Goal: Check status: Check status

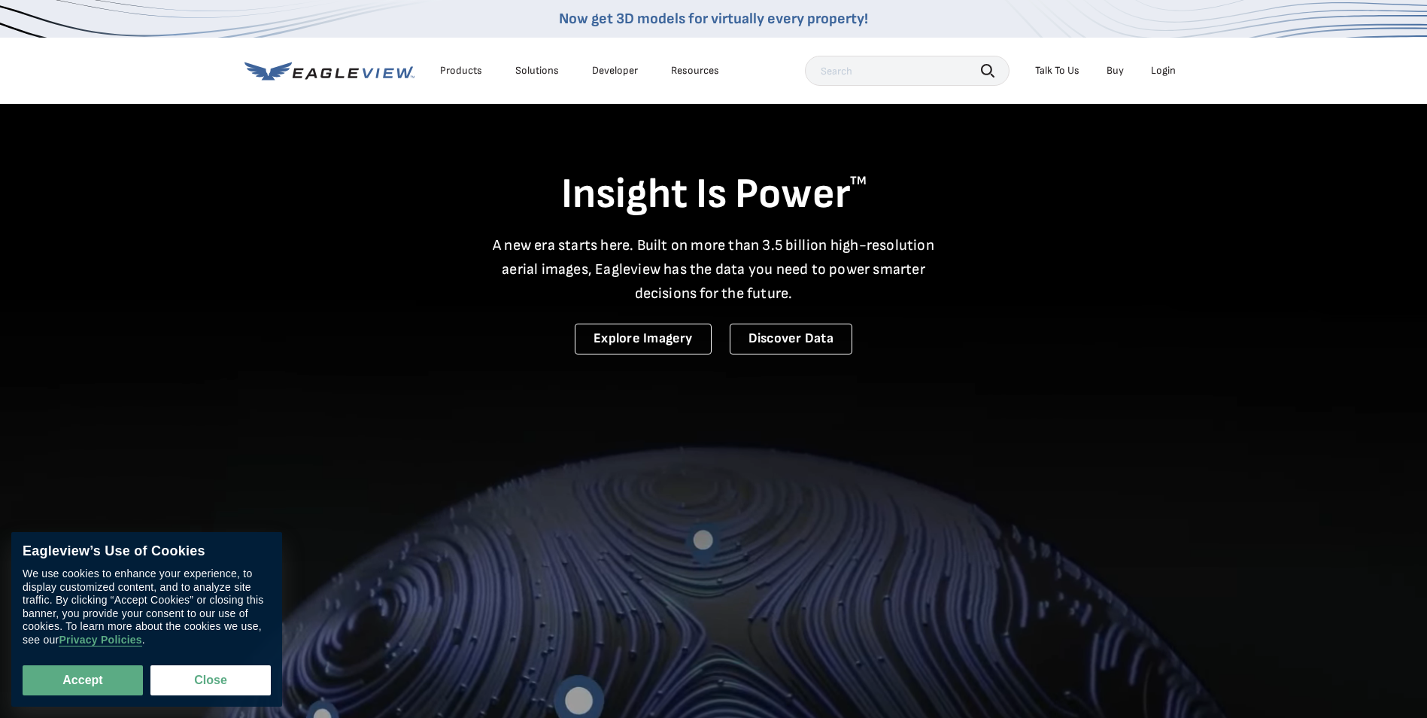
click at [1168, 62] on li "Login" at bounding box center [1163, 70] width 40 height 23
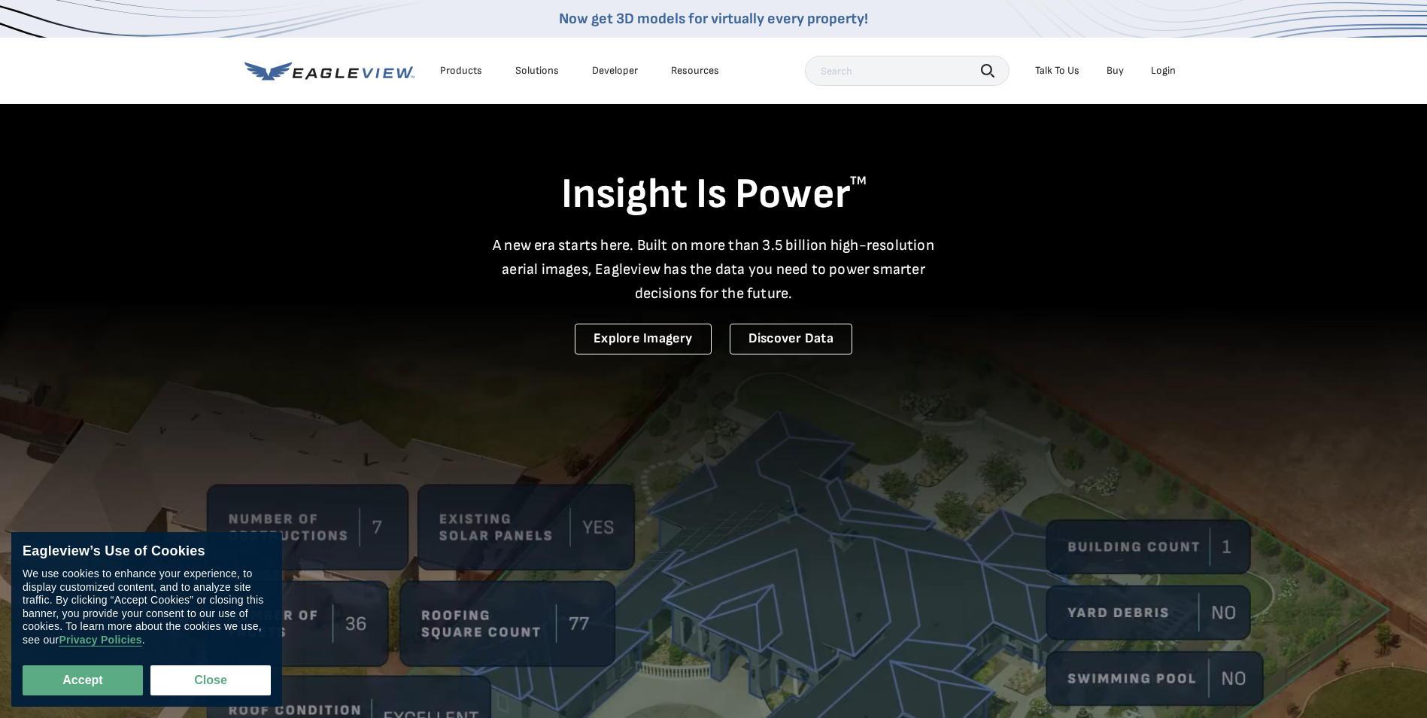
click at [1166, 70] on div "Login" at bounding box center [1163, 71] width 25 height 14
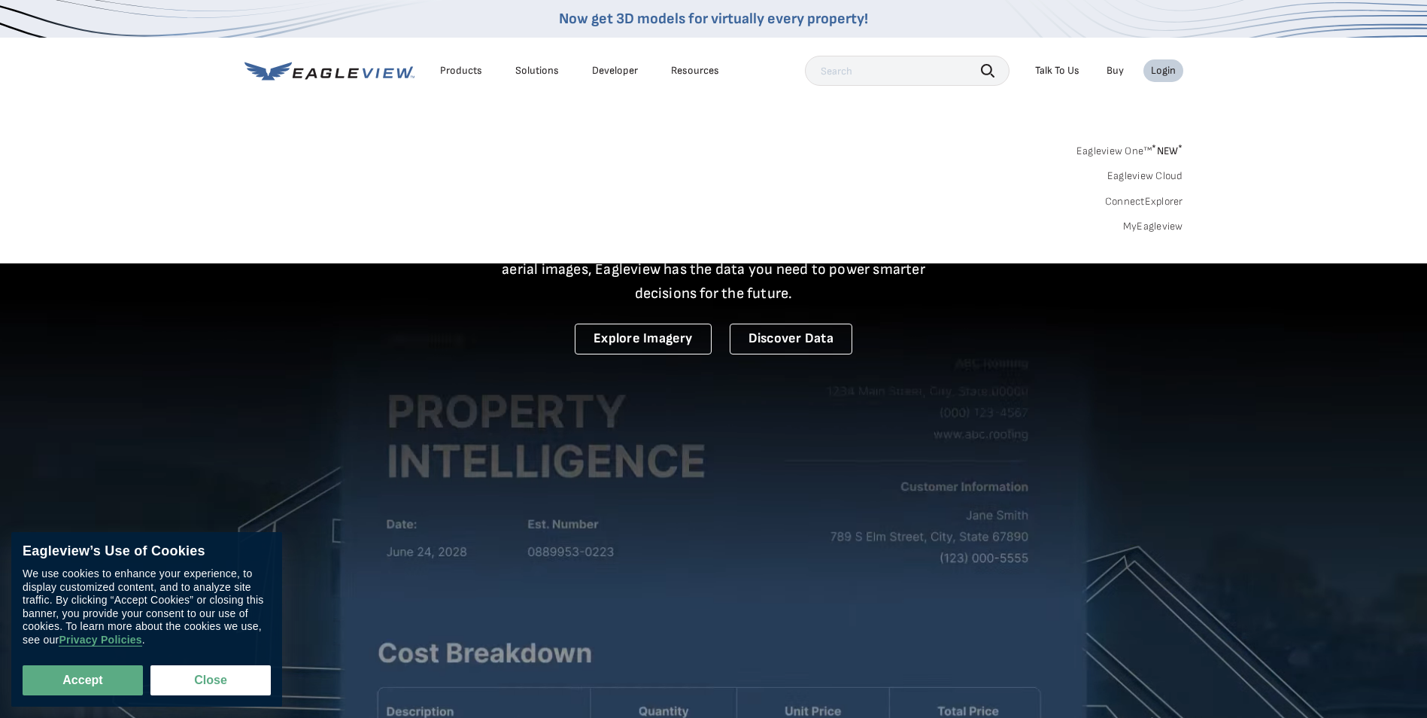
click at [1141, 226] on link "MyEagleview" at bounding box center [1153, 227] width 60 height 14
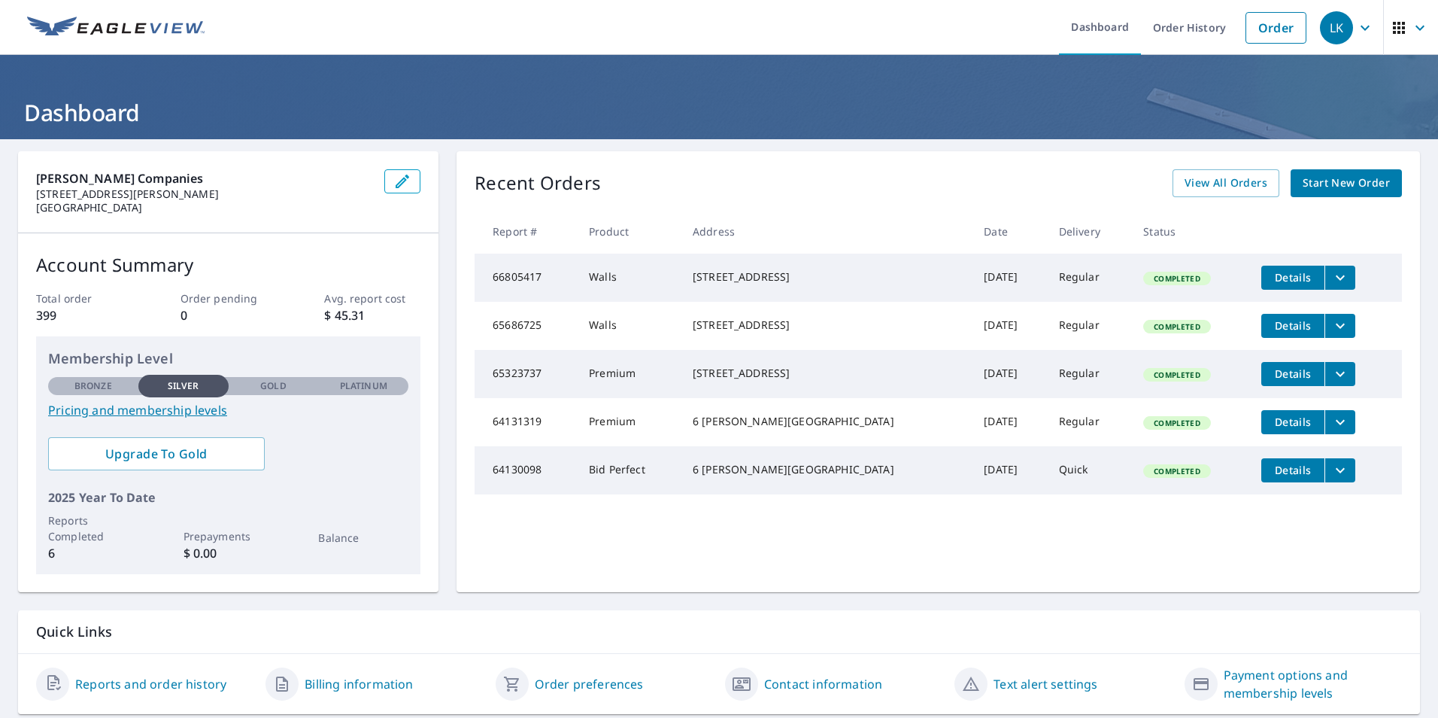
click at [1336, 276] on icon "filesDropdownBtn-66805417" at bounding box center [1340, 277] width 9 height 5
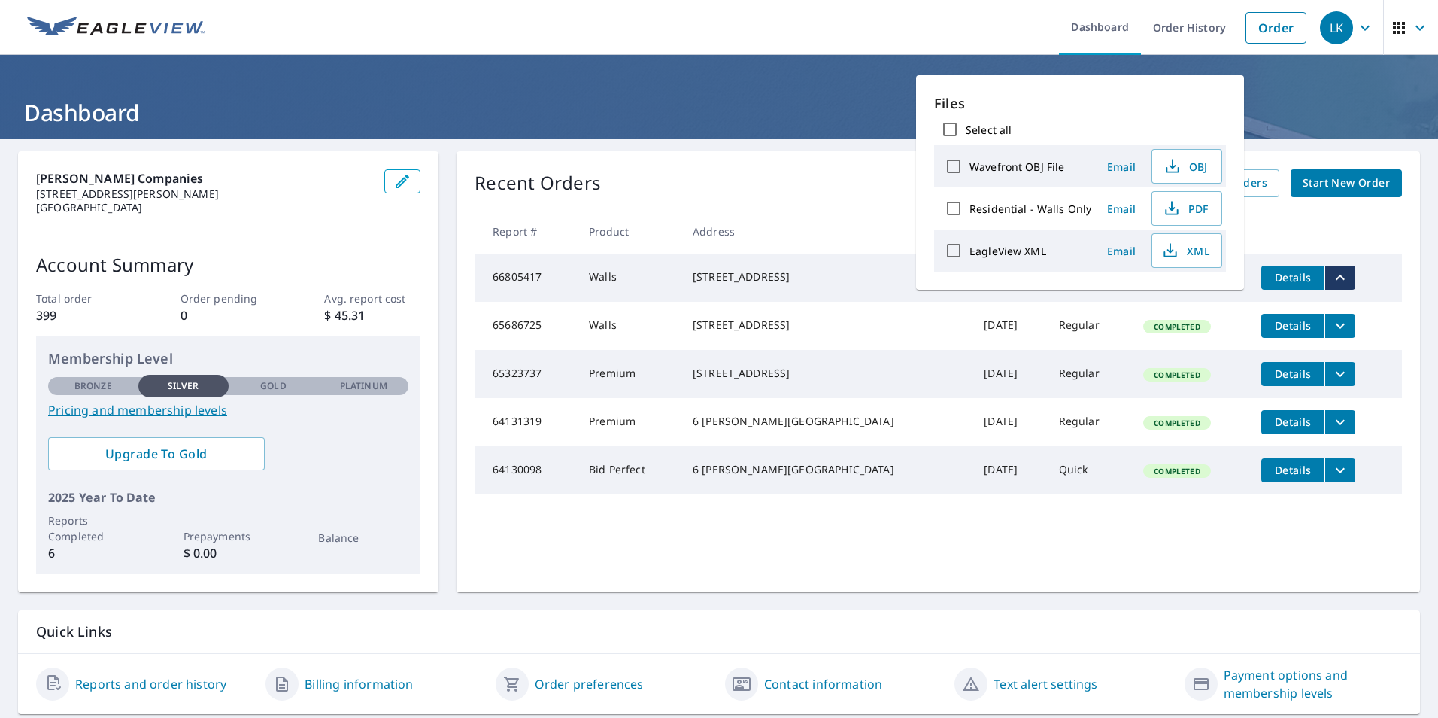
click at [712, 191] on div "Recent Orders View All Orders Start New Order" at bounding box center [939, 183] width 928 height 28
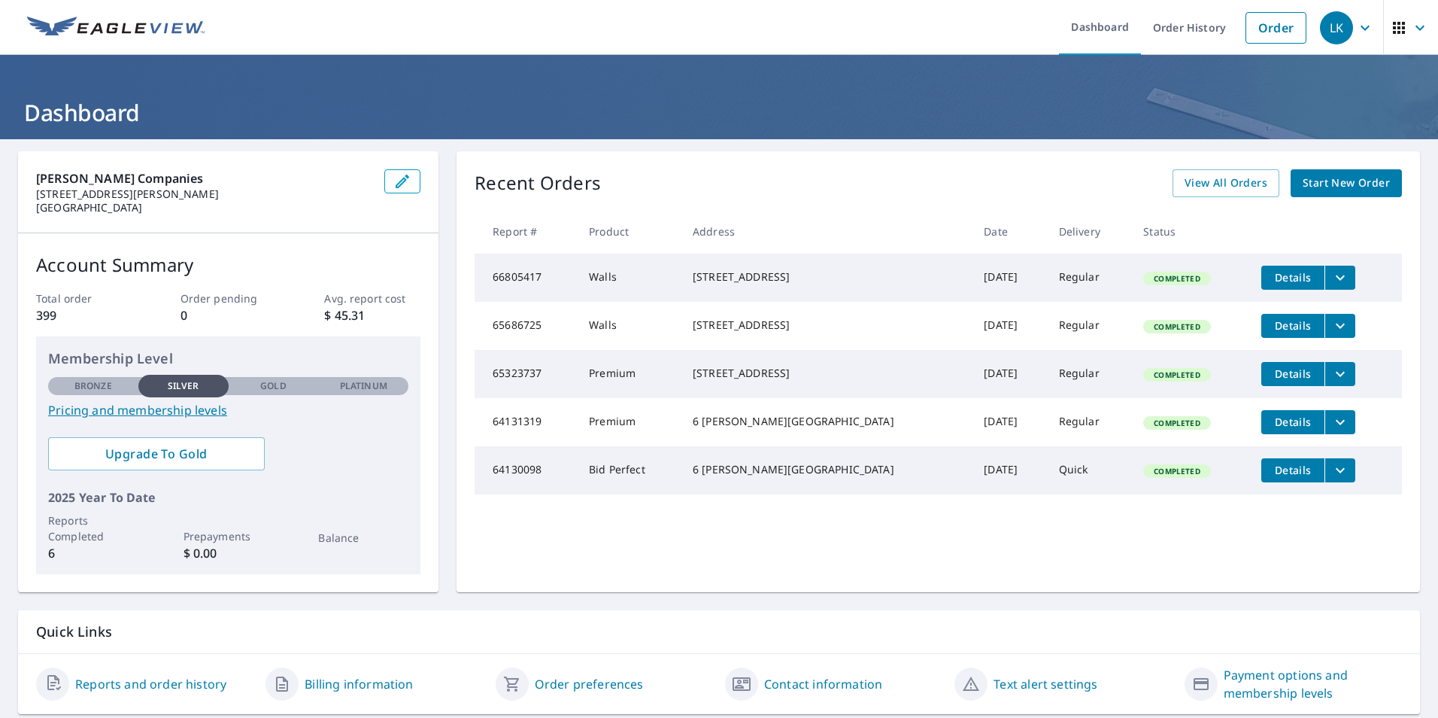
drag, startPoint x: 840, startPoint y: 288, endPoint x: 687, endPoint y: 272, distance: 153.6
click at [687, 272] on td "314 Fountain St Havre De grace, MD 21078" at bounding box center [826, 278] width 291 height 48
copy div "314 Fountain St Havre De grace, MD 21078"
click at [1336, 277] on icon "filesDropdownBtn-66805417" at bounding box center [1340, 277] width 9 height 5
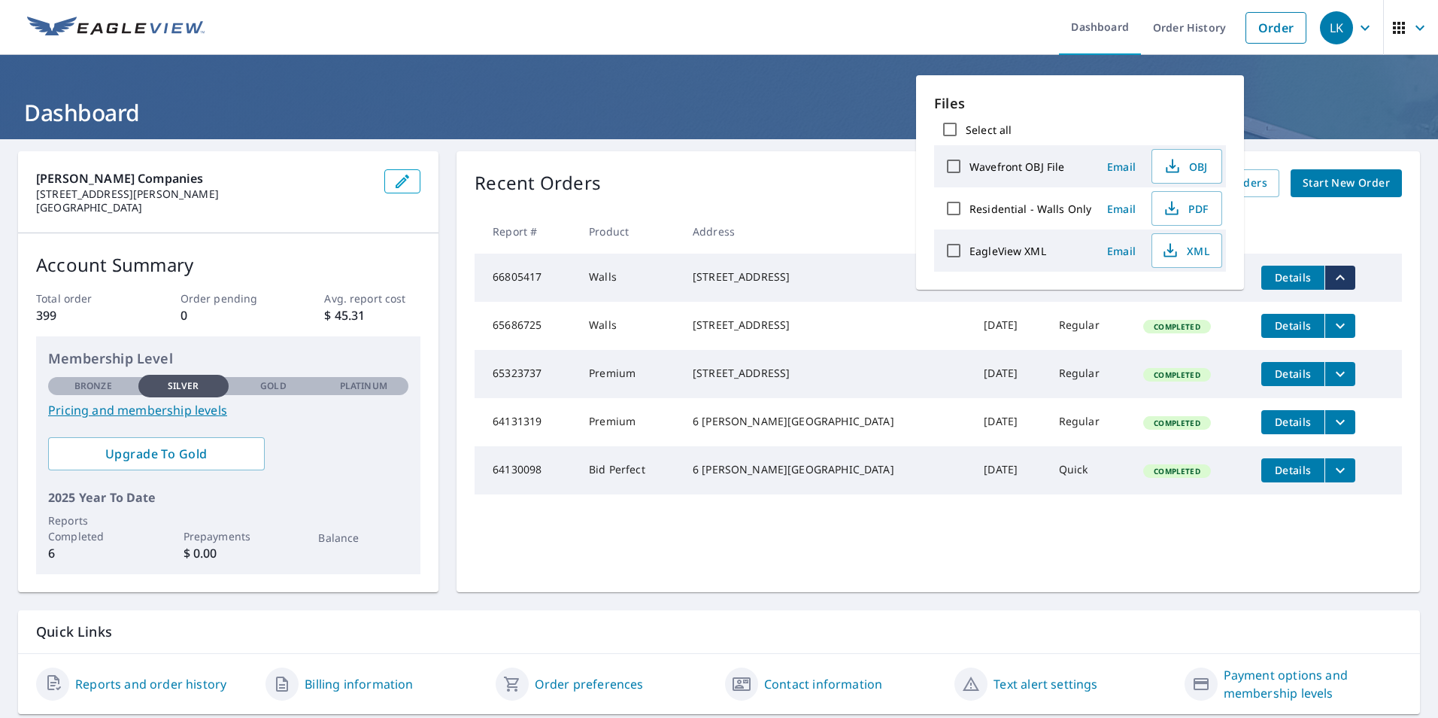
click at [775, 218] on th "Address" at bounding box center [826, 231] width 291 height 44
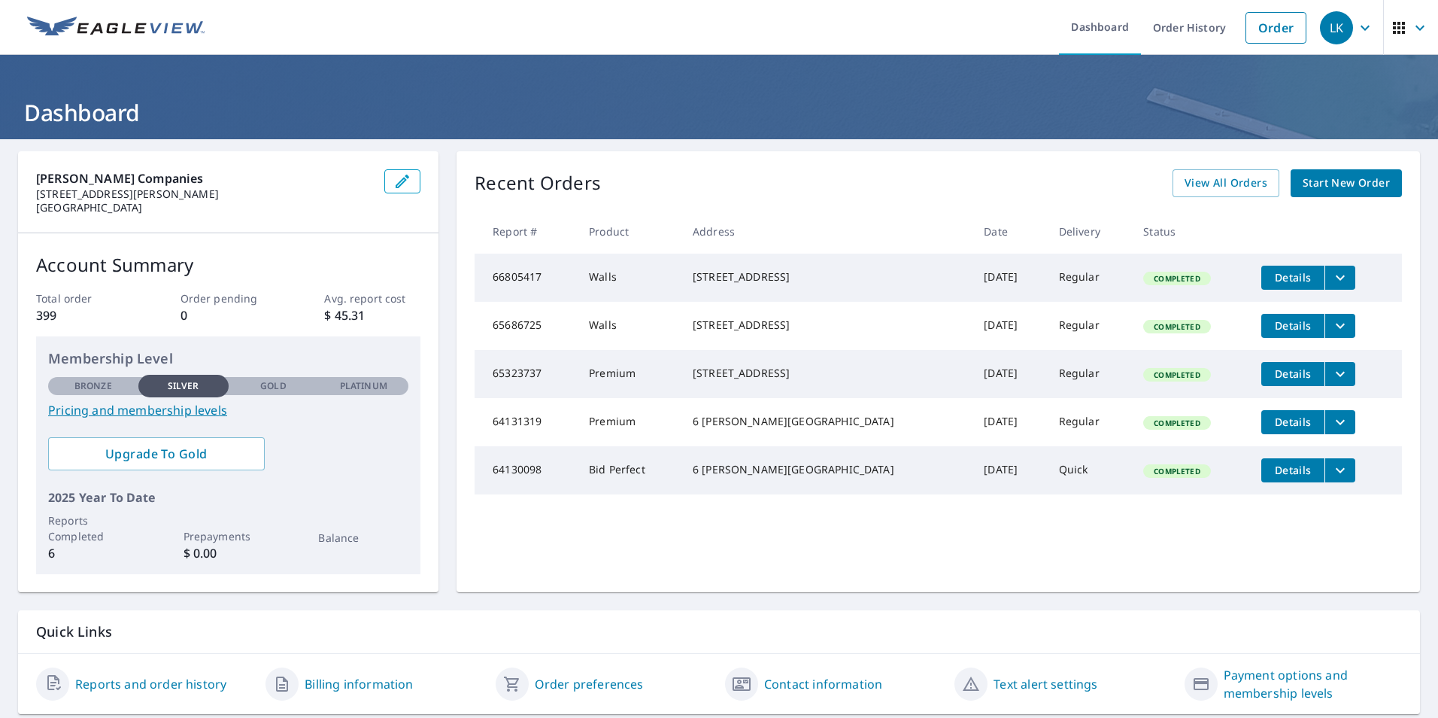
drag, startPoint x: 851, startPoint y: 284, endPoint x: 745, endPoint y: 273, distance: 106.6
click at [849, 283] on div "314 Fountain St Havre De grace, MD 21078" at bounding box center [826, 276] width 267 height 15
click at [693, 281] on td "314 Fountain St Havre De grace, MD 21078" at bounding box center [826, 278] width 291 height 48
drag, startPoint x: 693, startPoint y: 281, endPoint x: 612, endPoint y: 202, distance: 112.8
click at [612, 202] on div "Recent Orders View All Orders Start New Order Report # Product Address Date Del…" at bounding box center [939, 371] width 964 height 441
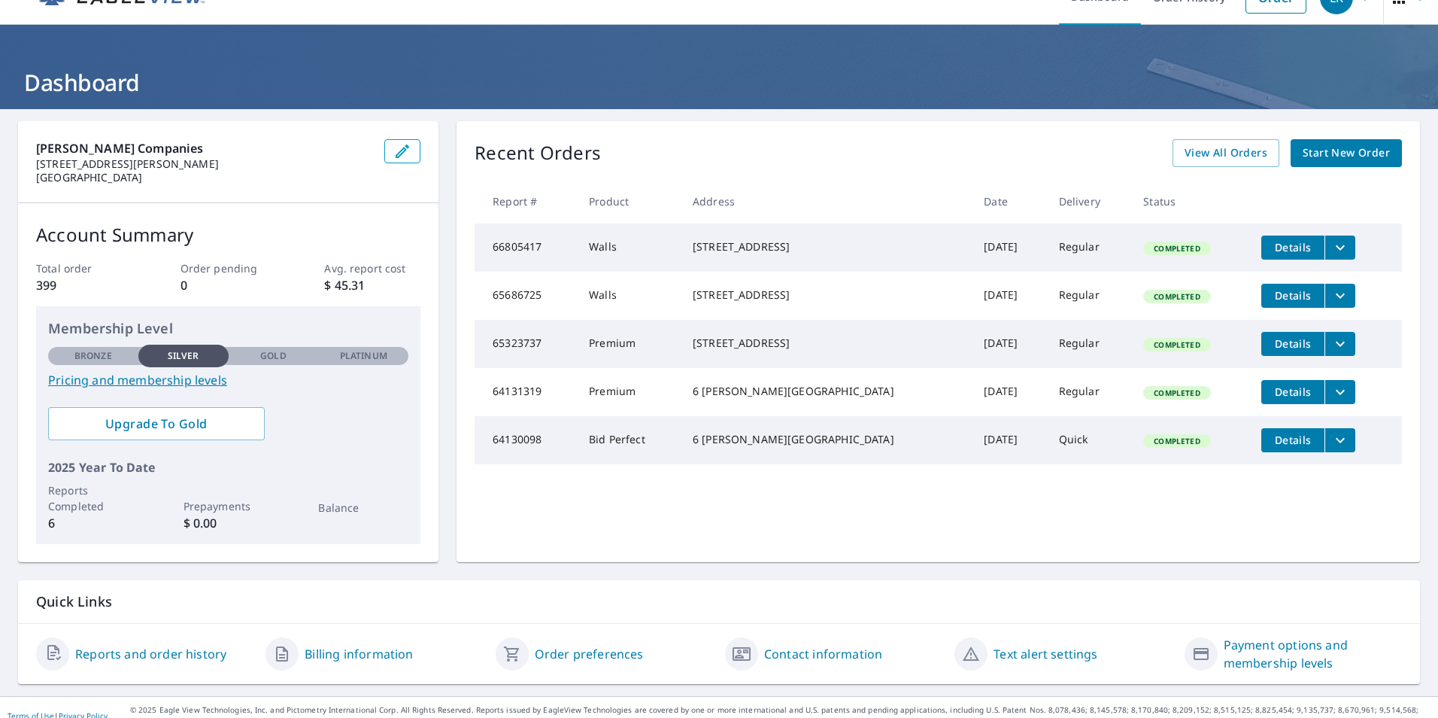
scroll to position [47, 0]
